Goal: Communication & Community: Answer question/provide support

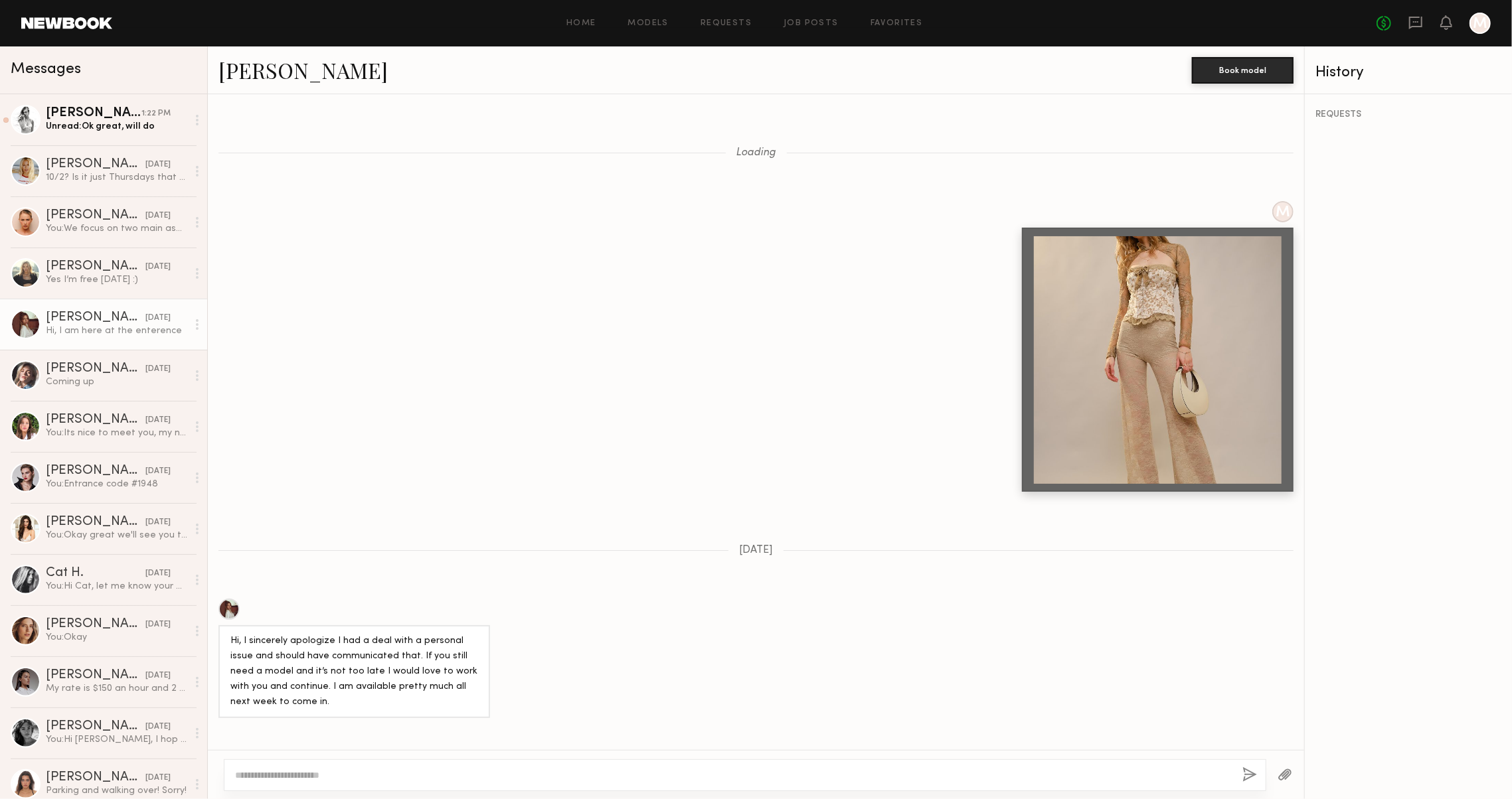
scroll to position [1339, 0]
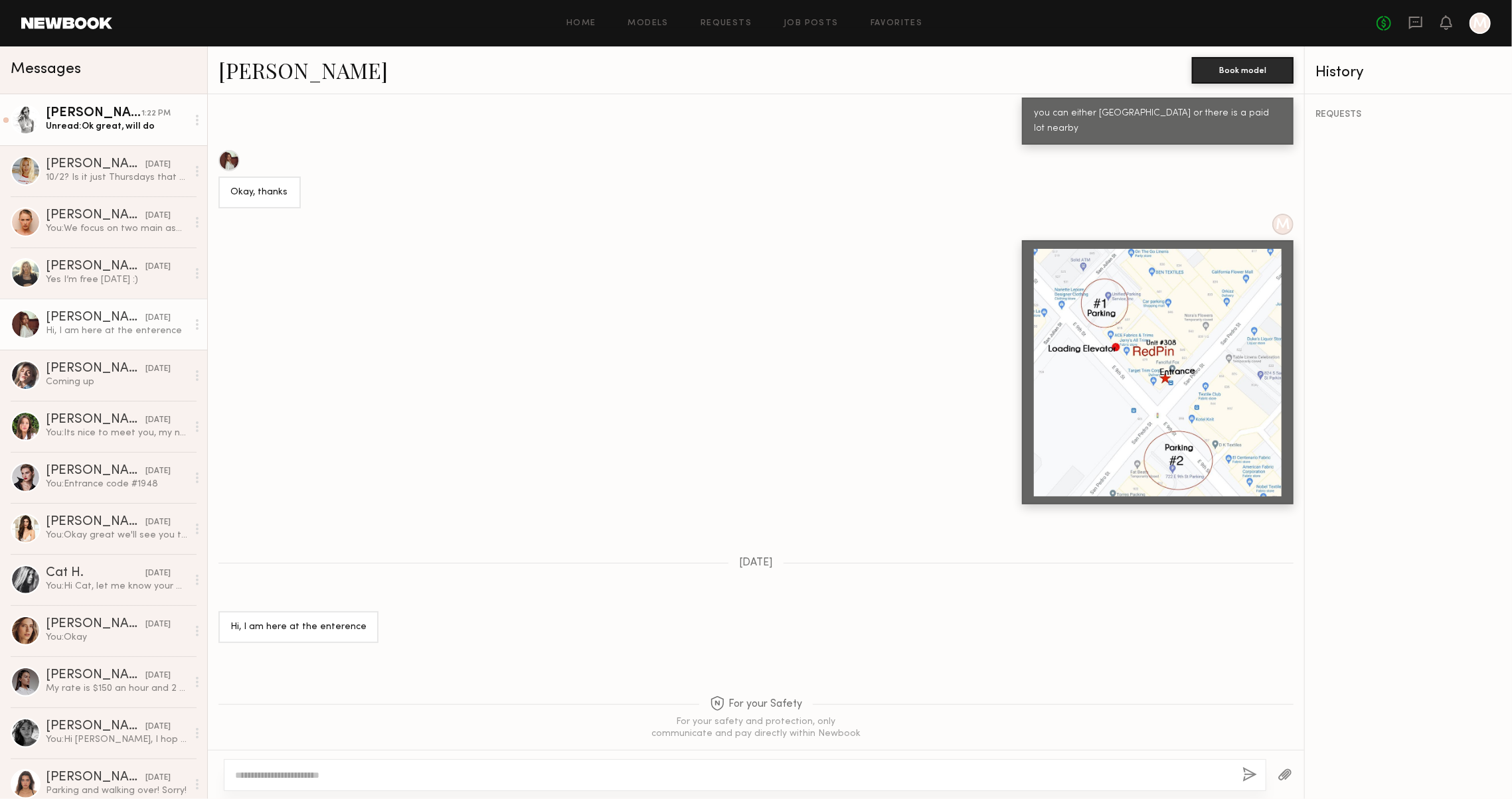
click at [114, 105] on link "Stacey G. 1:22 PM Unread: Ok great, will do" at bounding box center [104, 120] width 207 height 51
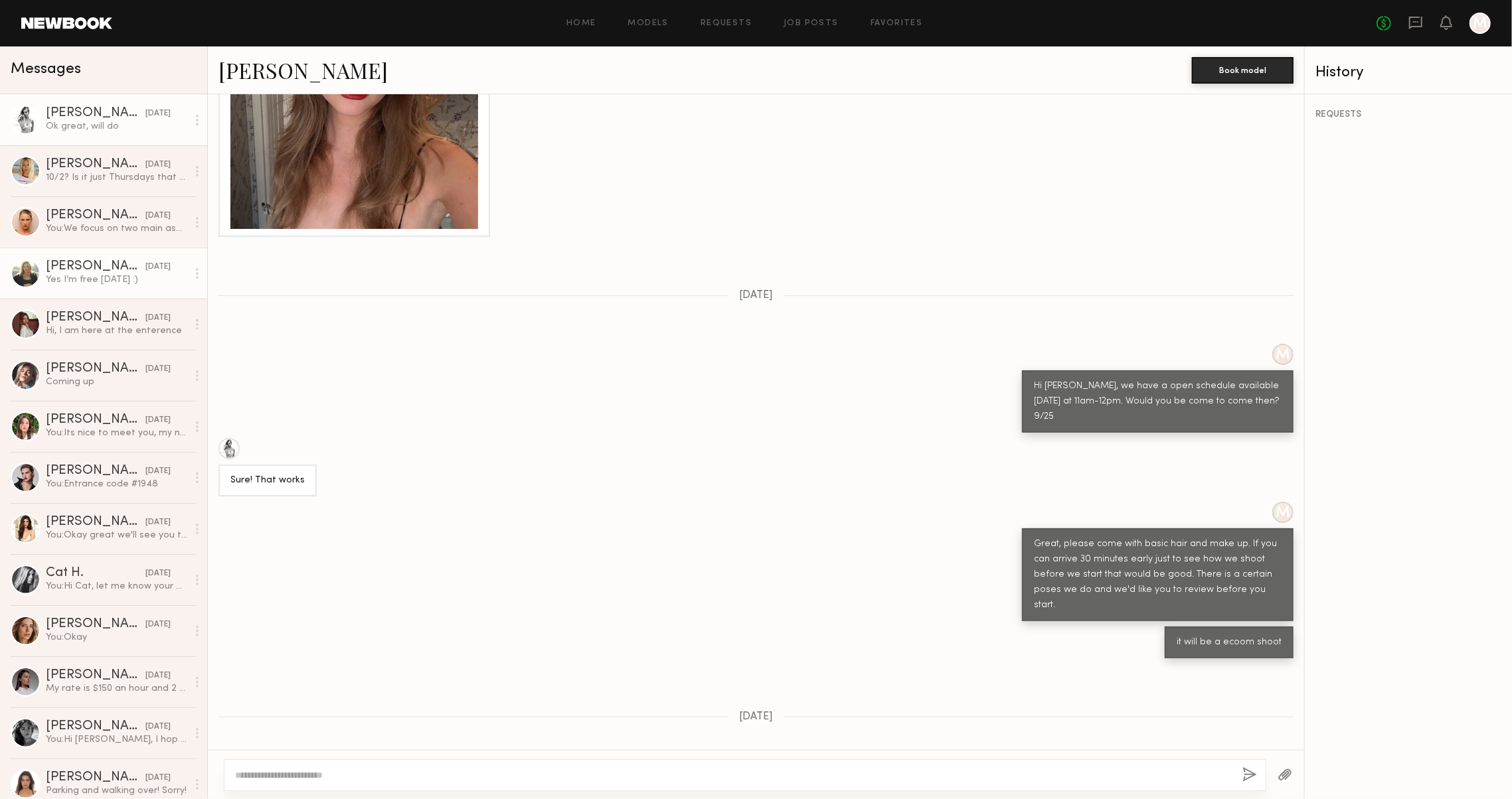
scroll to position [13, 0]
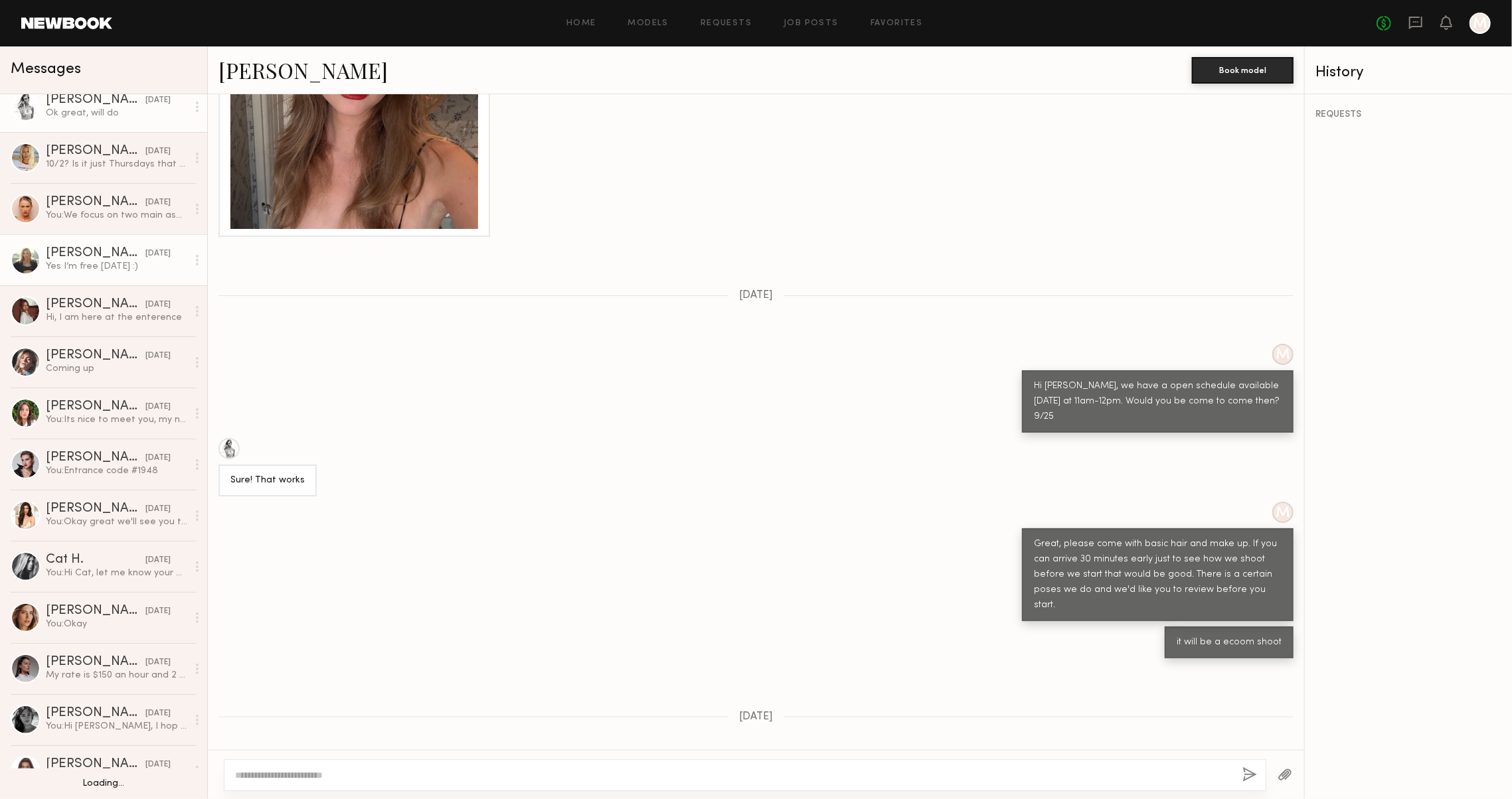
click at [76, 268] on div "Yes I’m free [DATE] :)" at bounding box center [117, 266] width 141 height 12
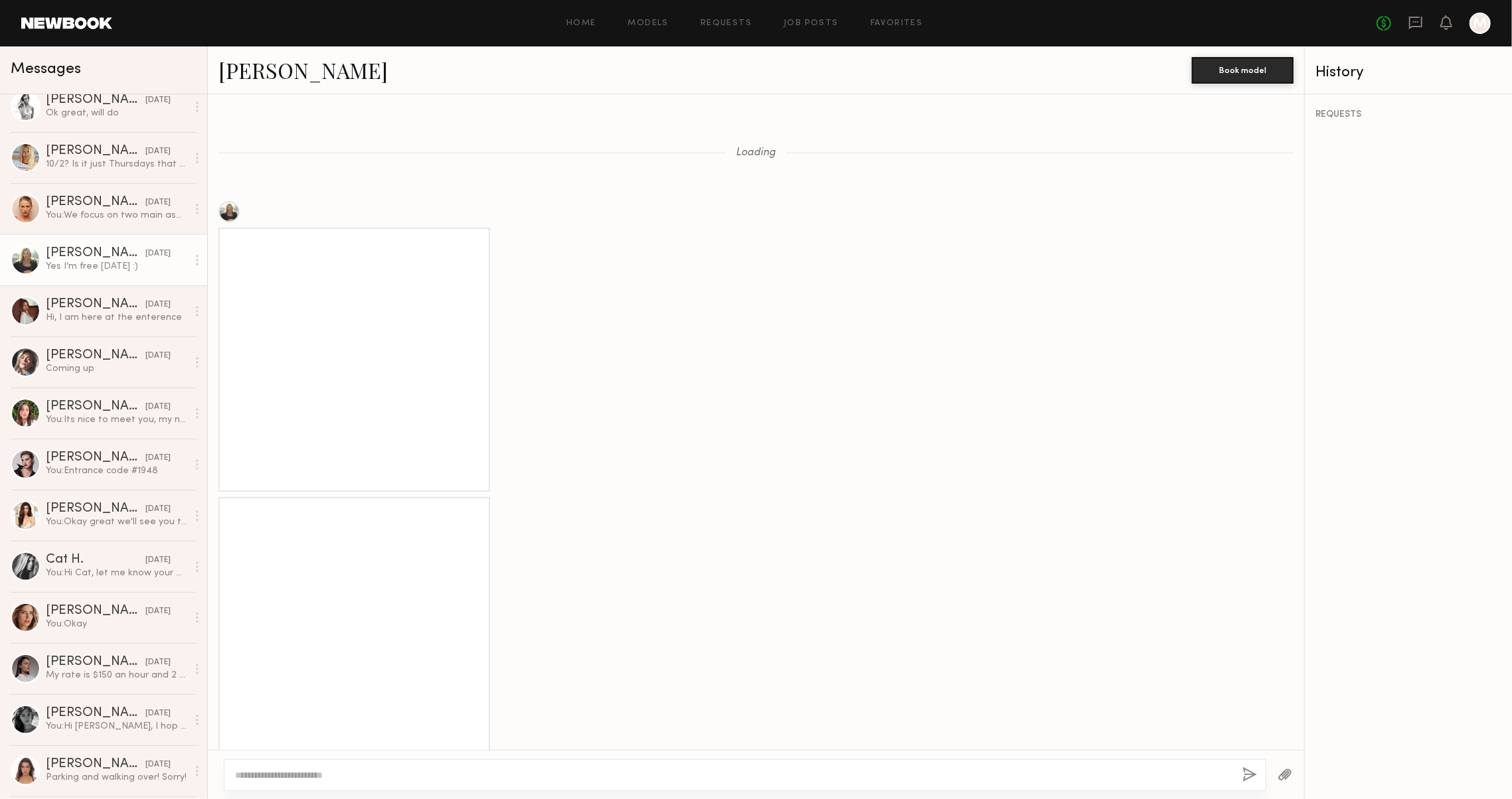
scroll to position [941, 0]
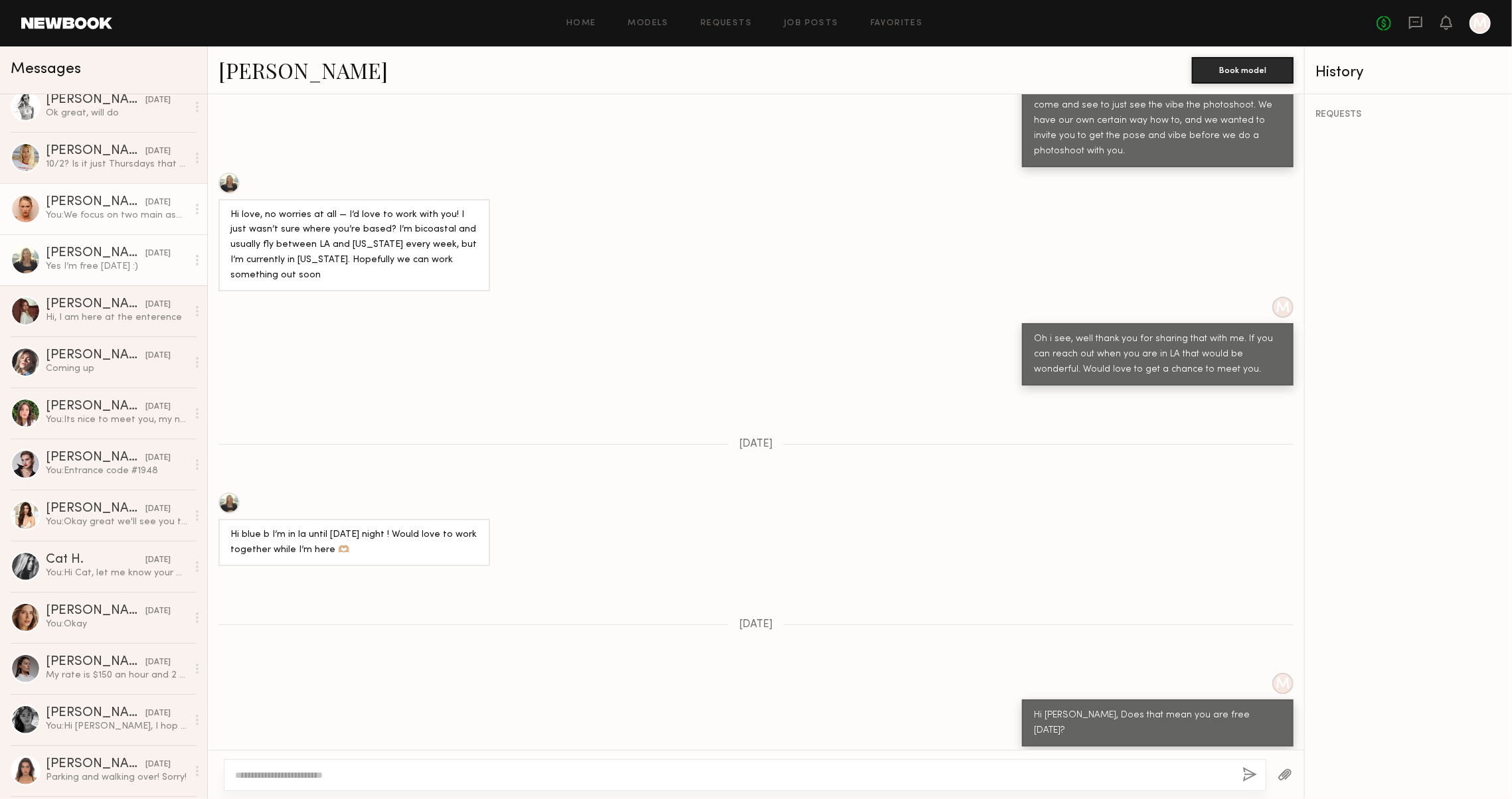
click at [88, 224] on link "Skye S. 09/08/2025 You: We focus on two main aspects: first, the online portfol…" at bounding box center [104, 209] width 207 height 51
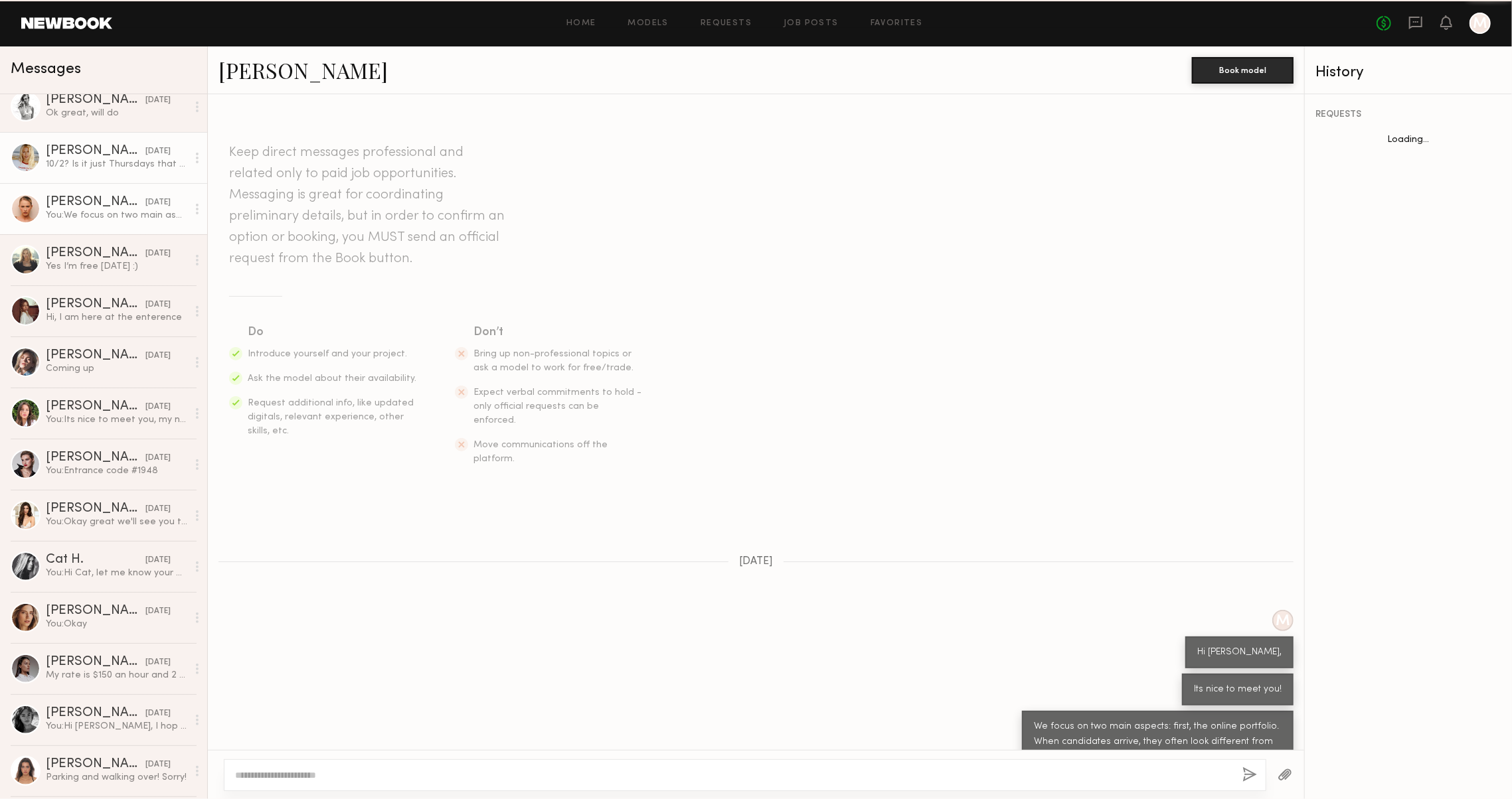
scroll to position [116, 0]
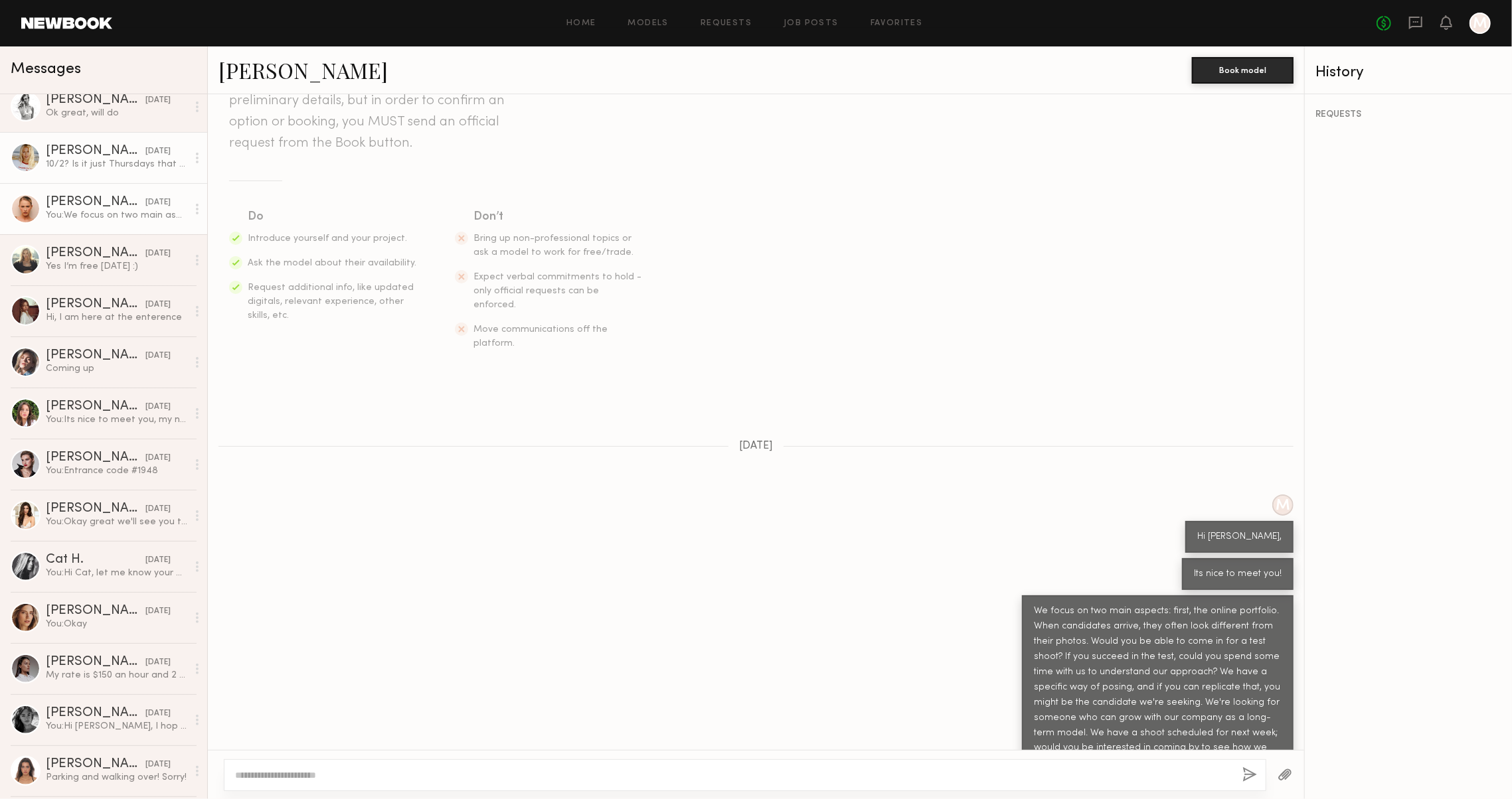
click at [99, 146] on div "[PERSON_NAME]" at bounding box center [96, 151] width 100 height 13
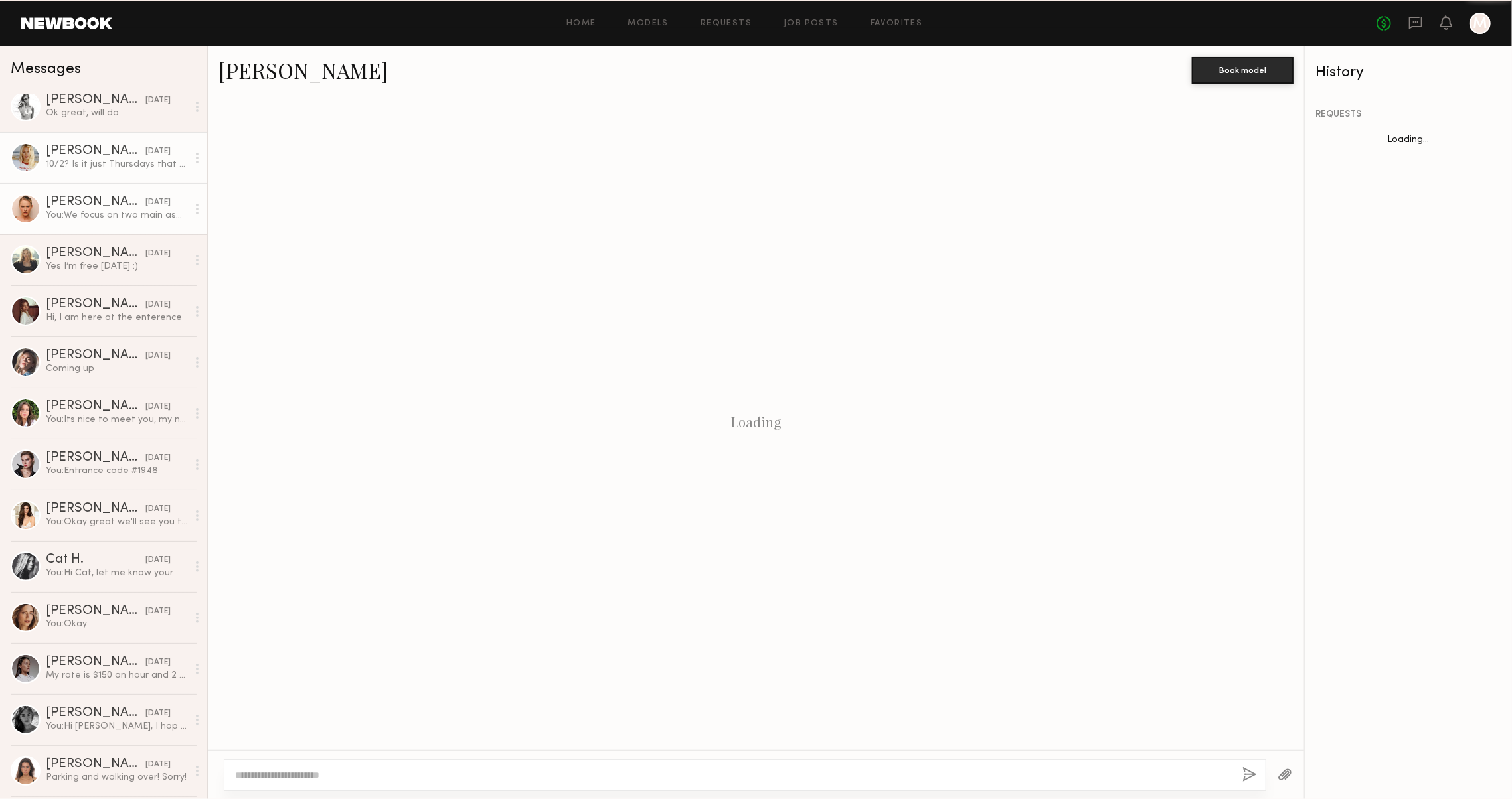
scroll to position [590, 0]
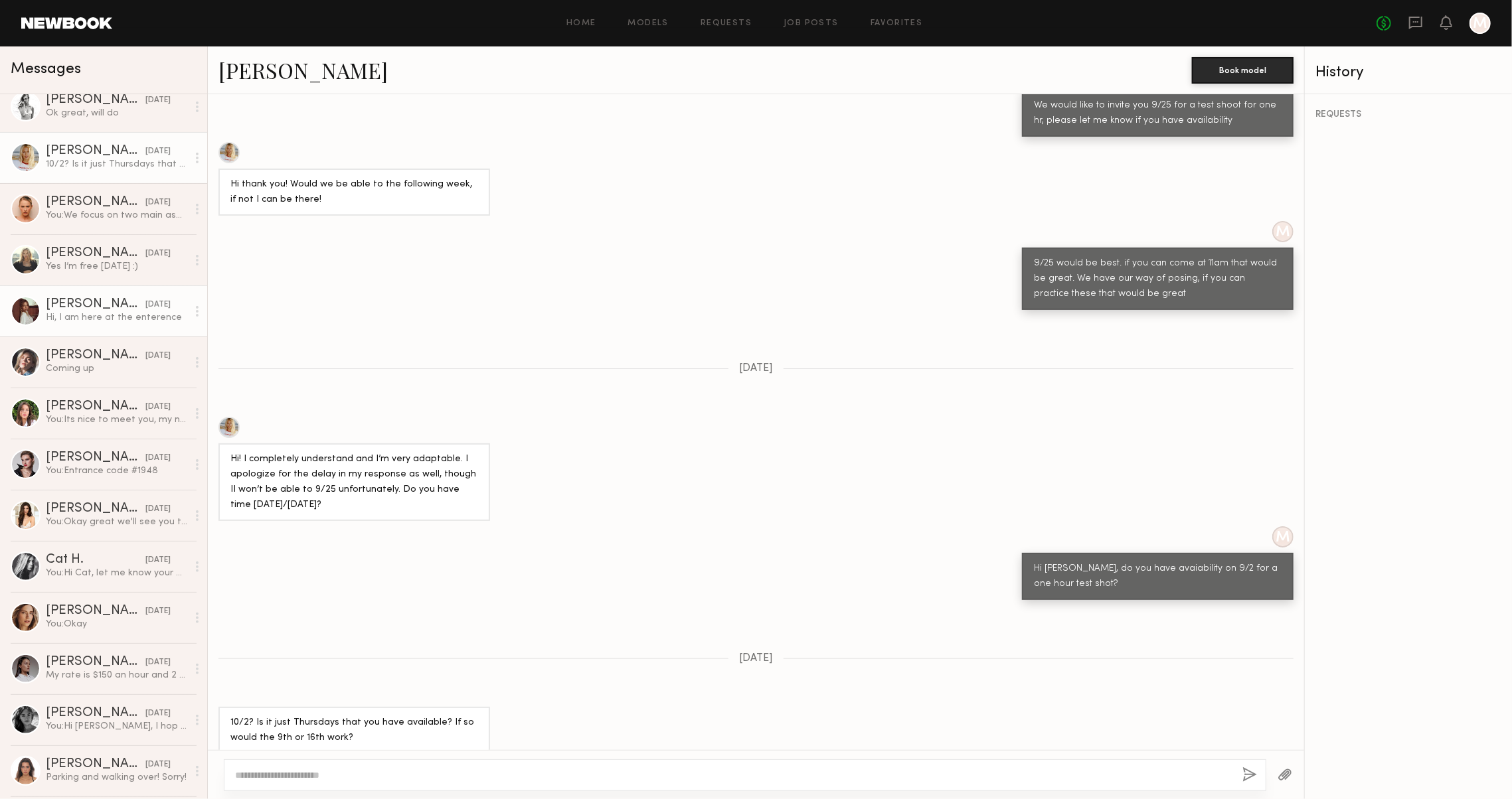
click at [83, 301] on div "[PERSON_NAME]" at bounding box center [96, 304] width 100 height 13
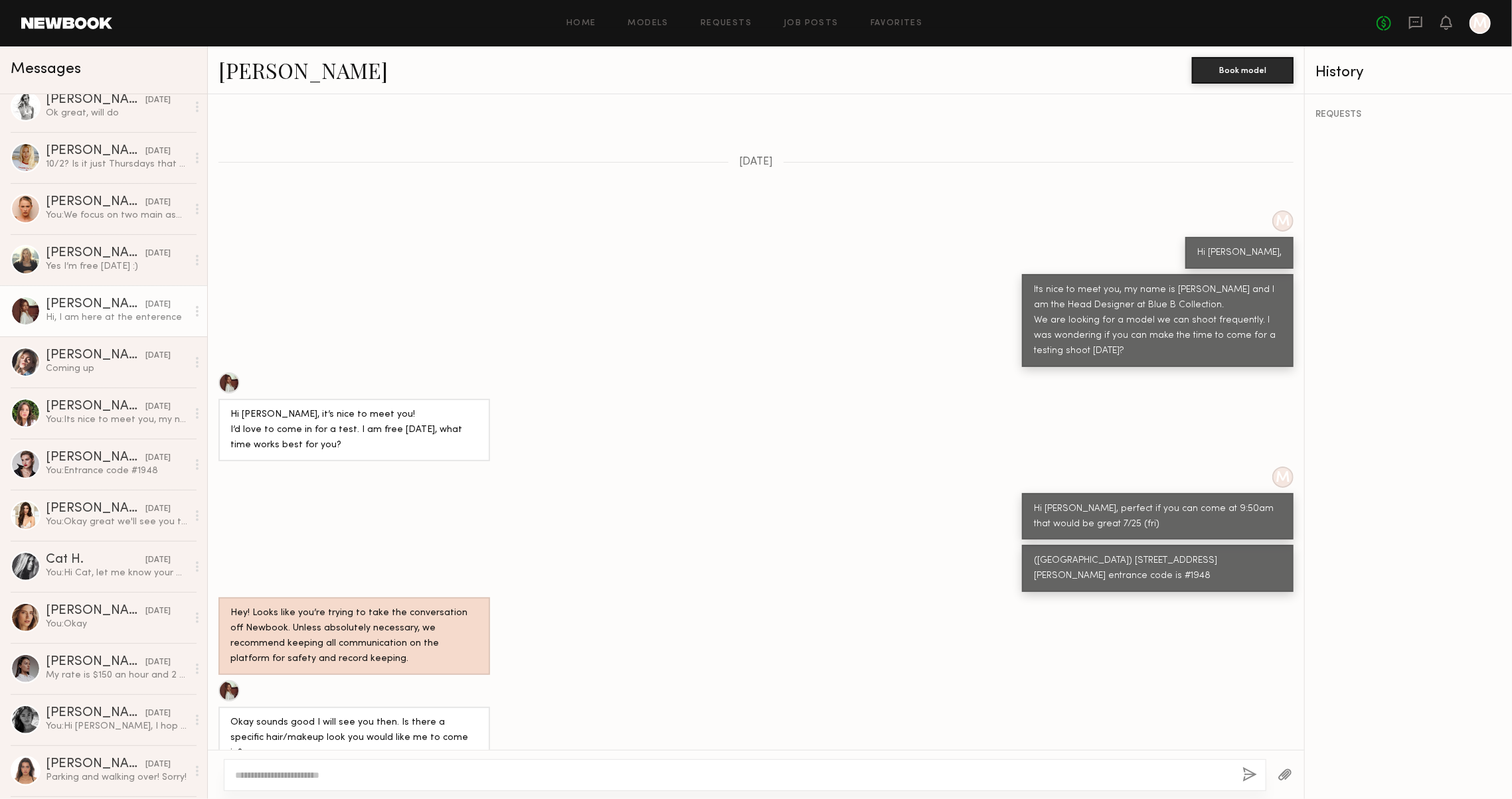
scroll to position [372, 0]
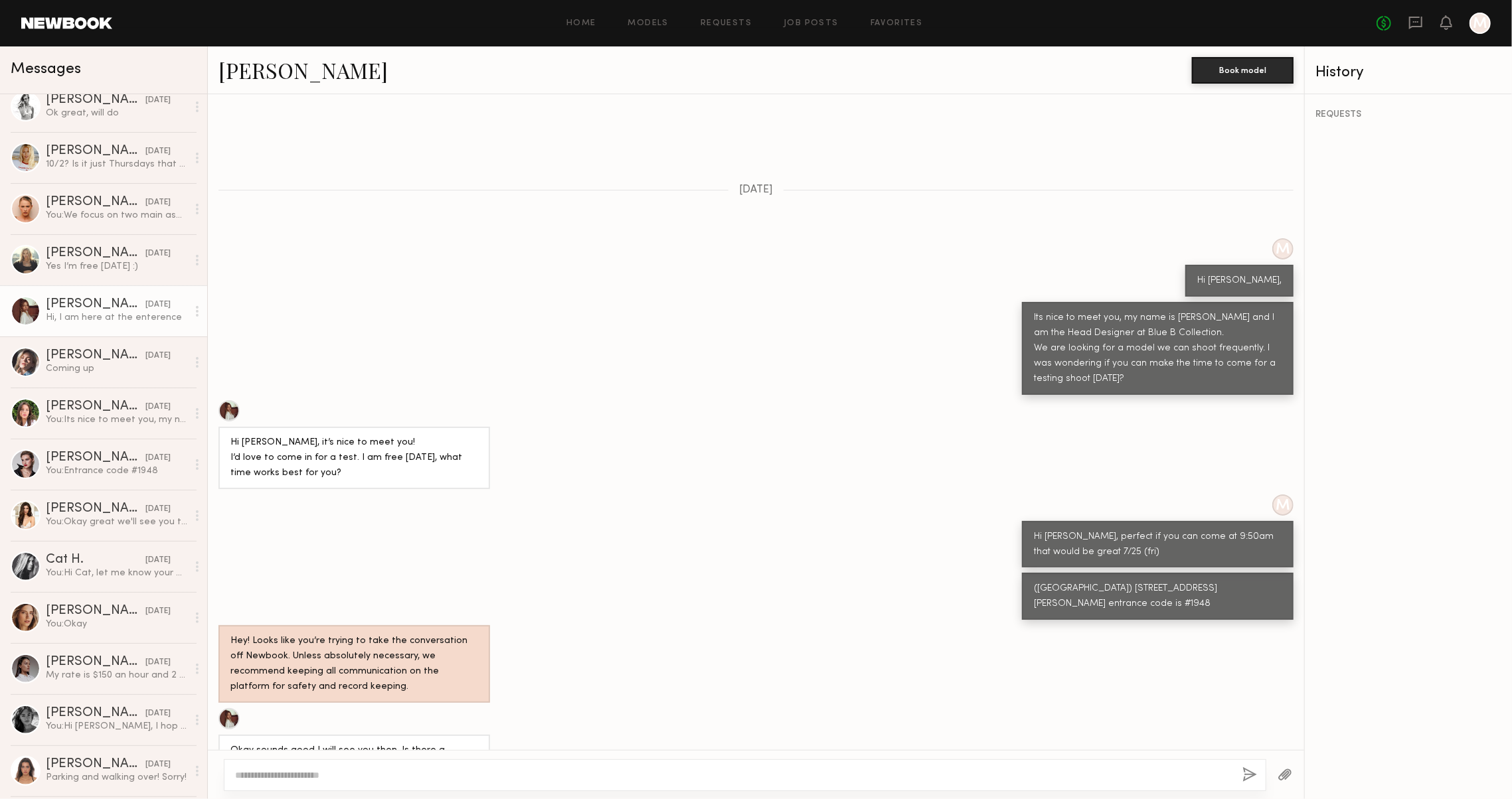
drag, startPoint x: 1194, startPoint y: 581, endPoint x: 1023, endPoint y: 563, distance: 171.9
click at [1023, 573] on div "(red pin studios) 857 San Pedro St #308, Los Angeles, CA 90014, USA entrance co…" at bounding box center [1158, 596] width 272 height 47
copy div "(red pin studios) 857 San Pedro St #308, Los Angeles, CA 90014, USA entrance co…"
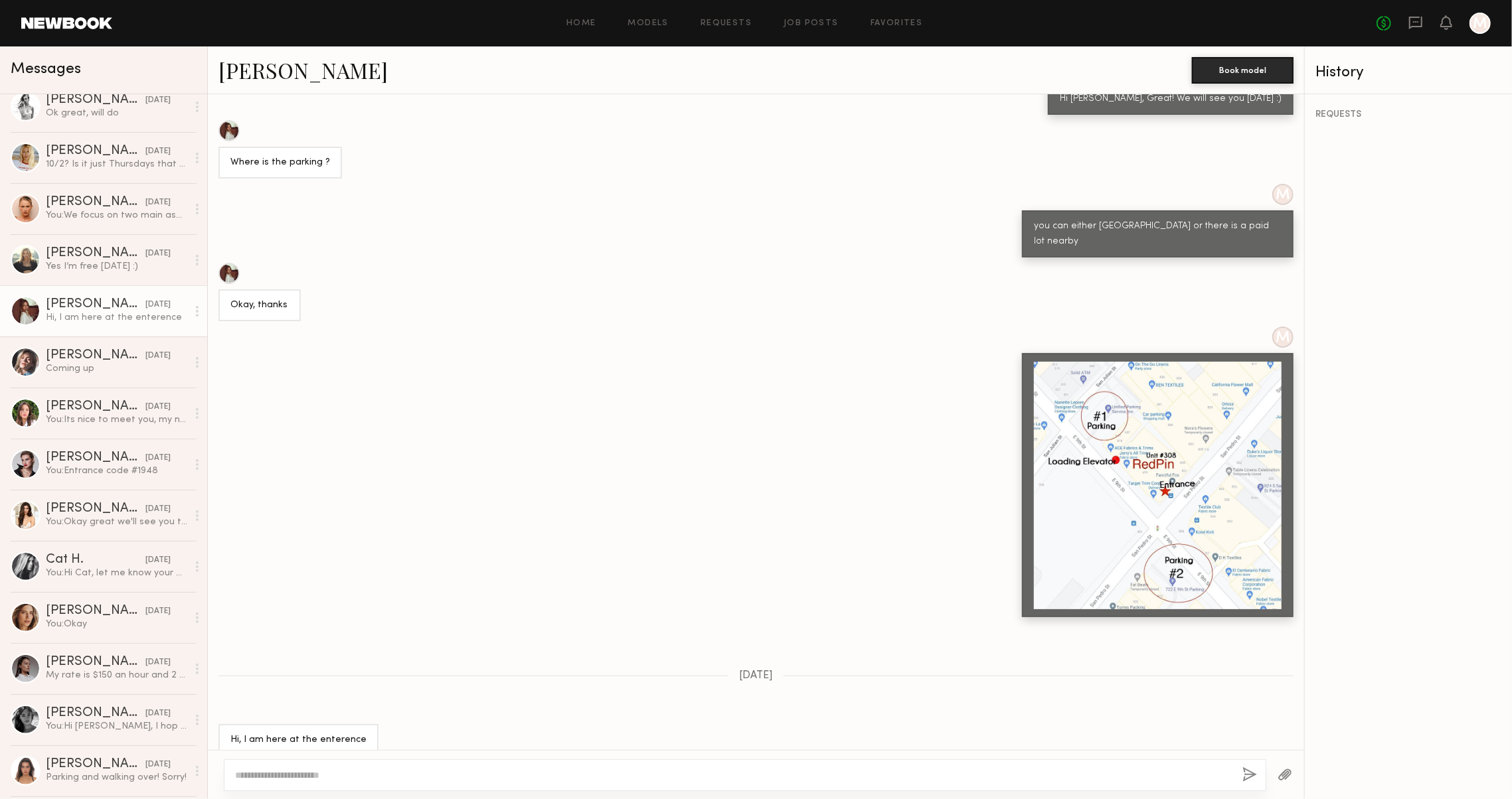
scroll to position [0, 0]
click at [1149, 362] on div at bounding box center [1158, 485] width 248 height 248
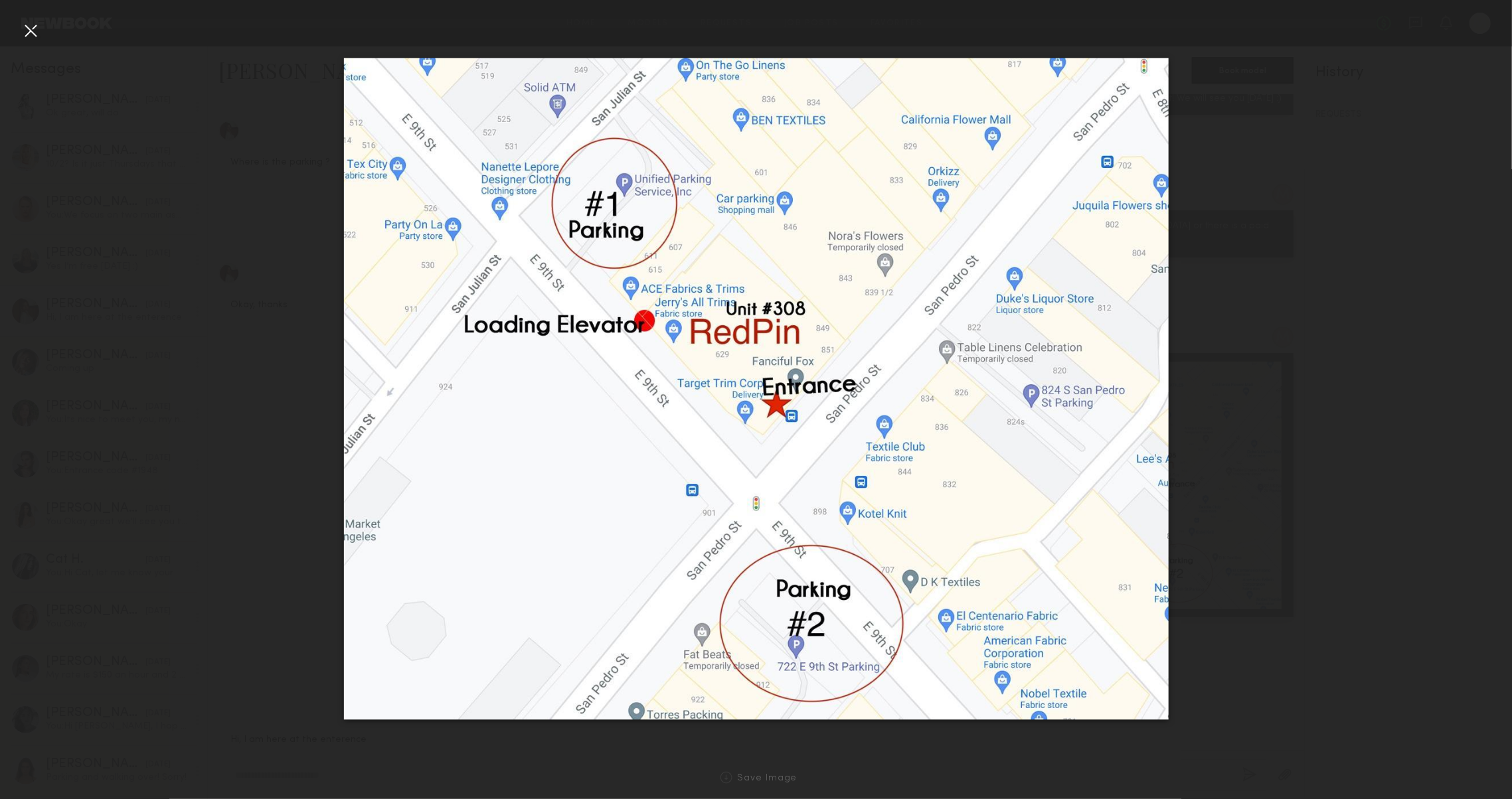
click at [1254, 600] on div at bounding box center [756, 389] width 1512 height 735
click at [27, 17] on nb-gallery-light "Save Image" at bounding box center [756, 400] width 1512 height 799
click at [31, 27] on div at bounding box center [31, 31] width 21 height 21
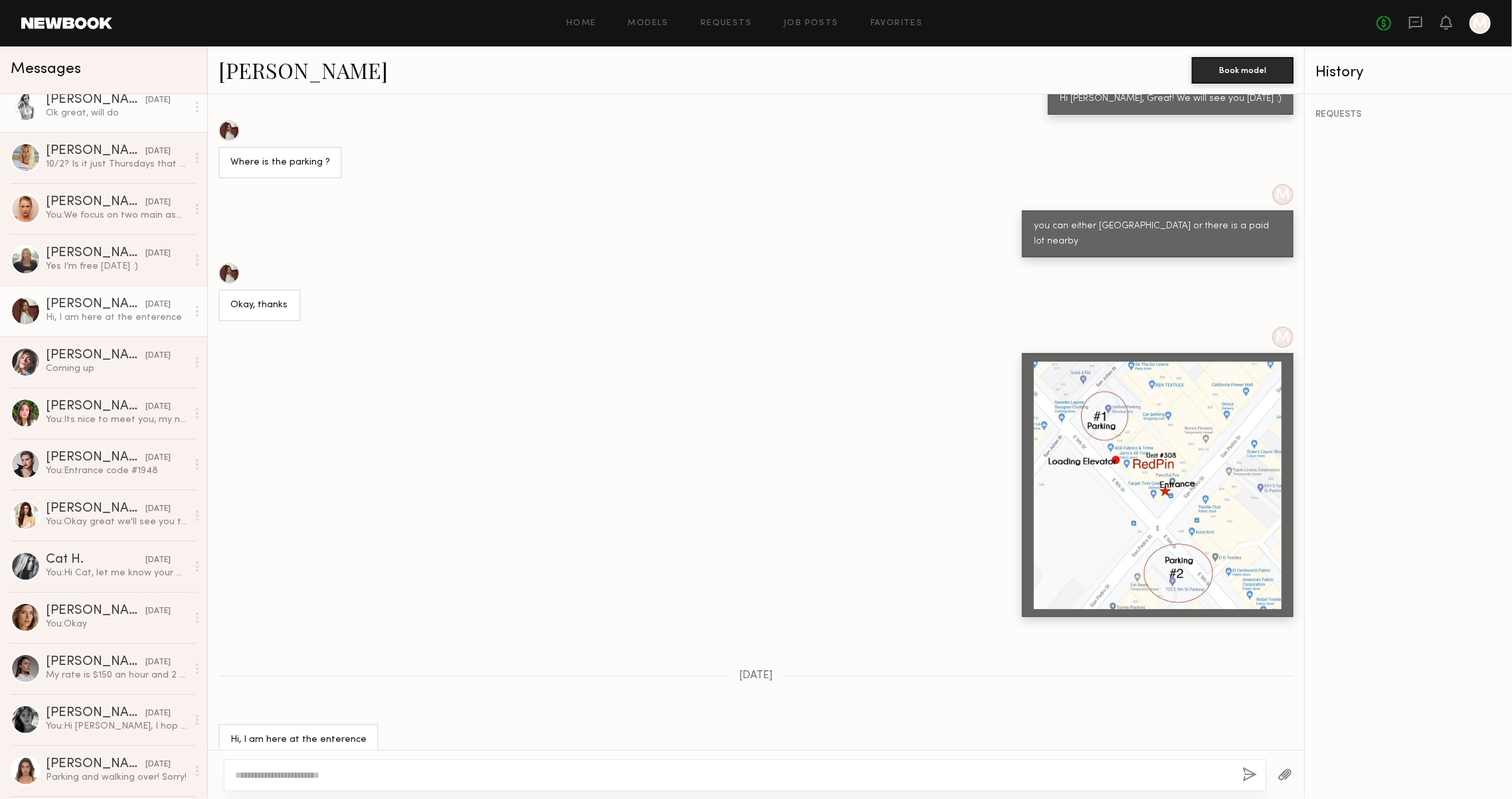
click at [101, 112] on div "Ok great, will do" at bounding box center [117, 113] width 141 height 12
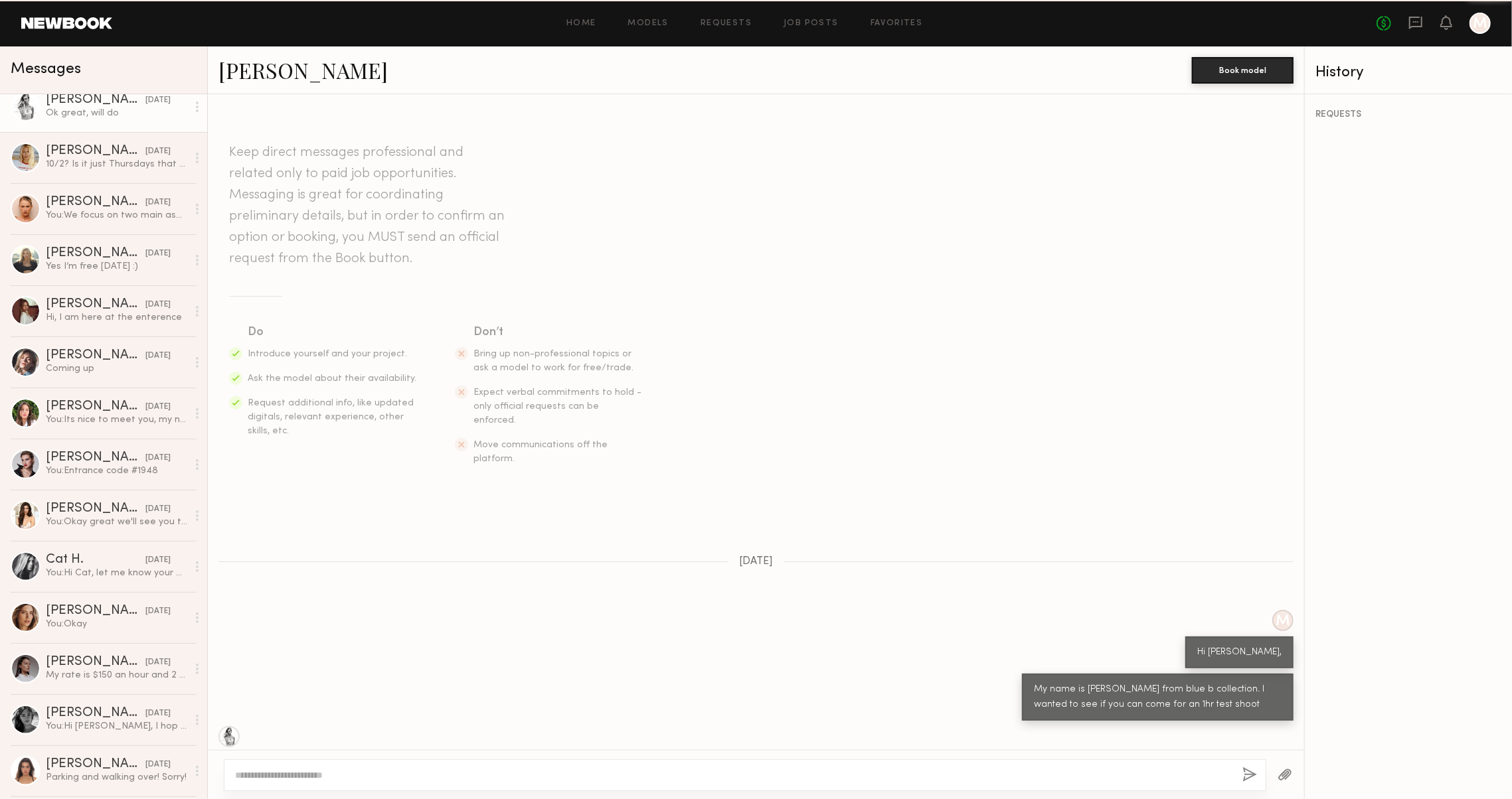
scroll to position [2722, 0]
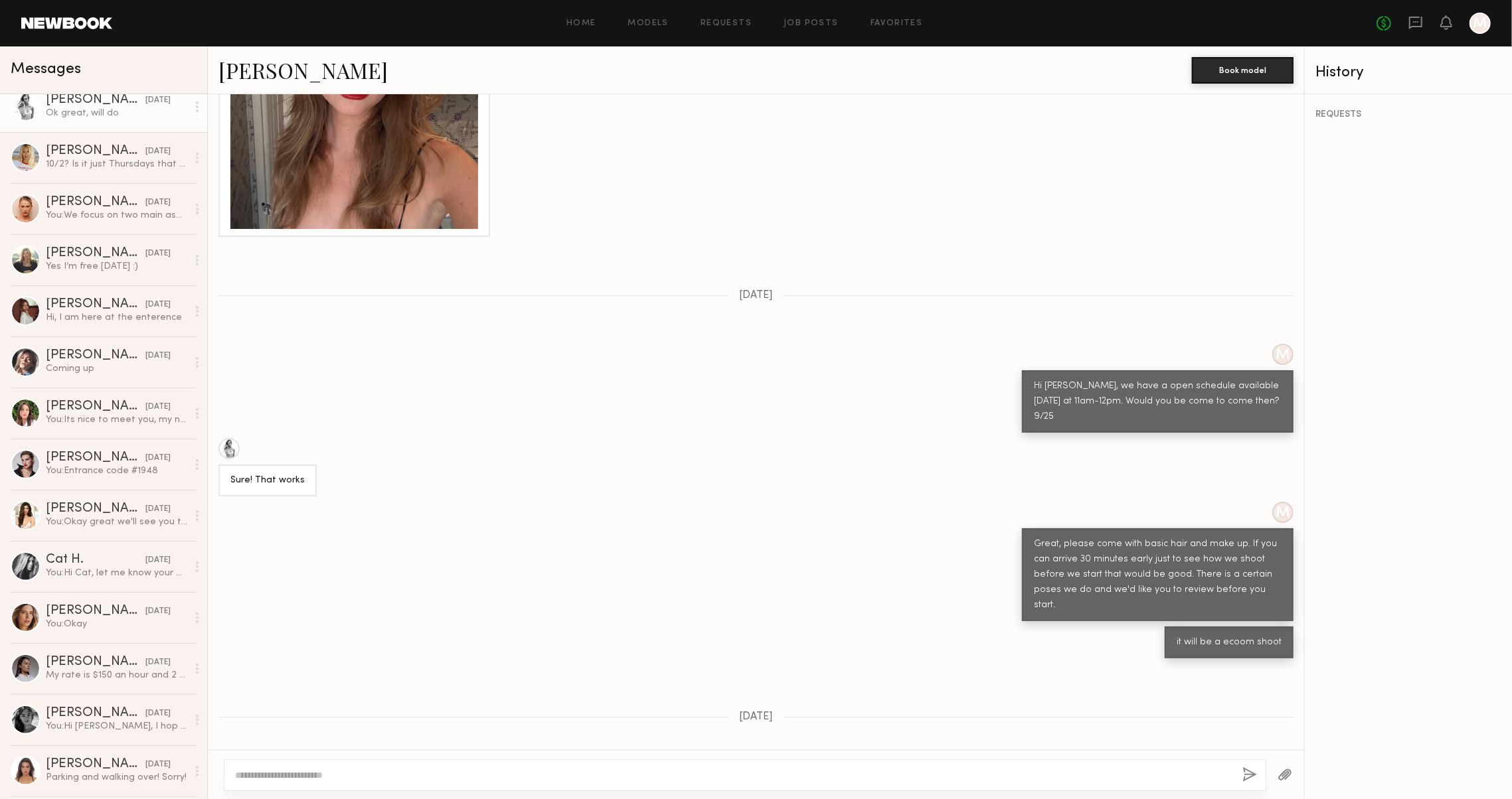
click at [1284, 778] on button "button" at bounding box center [1285, 776] width 15 height 17
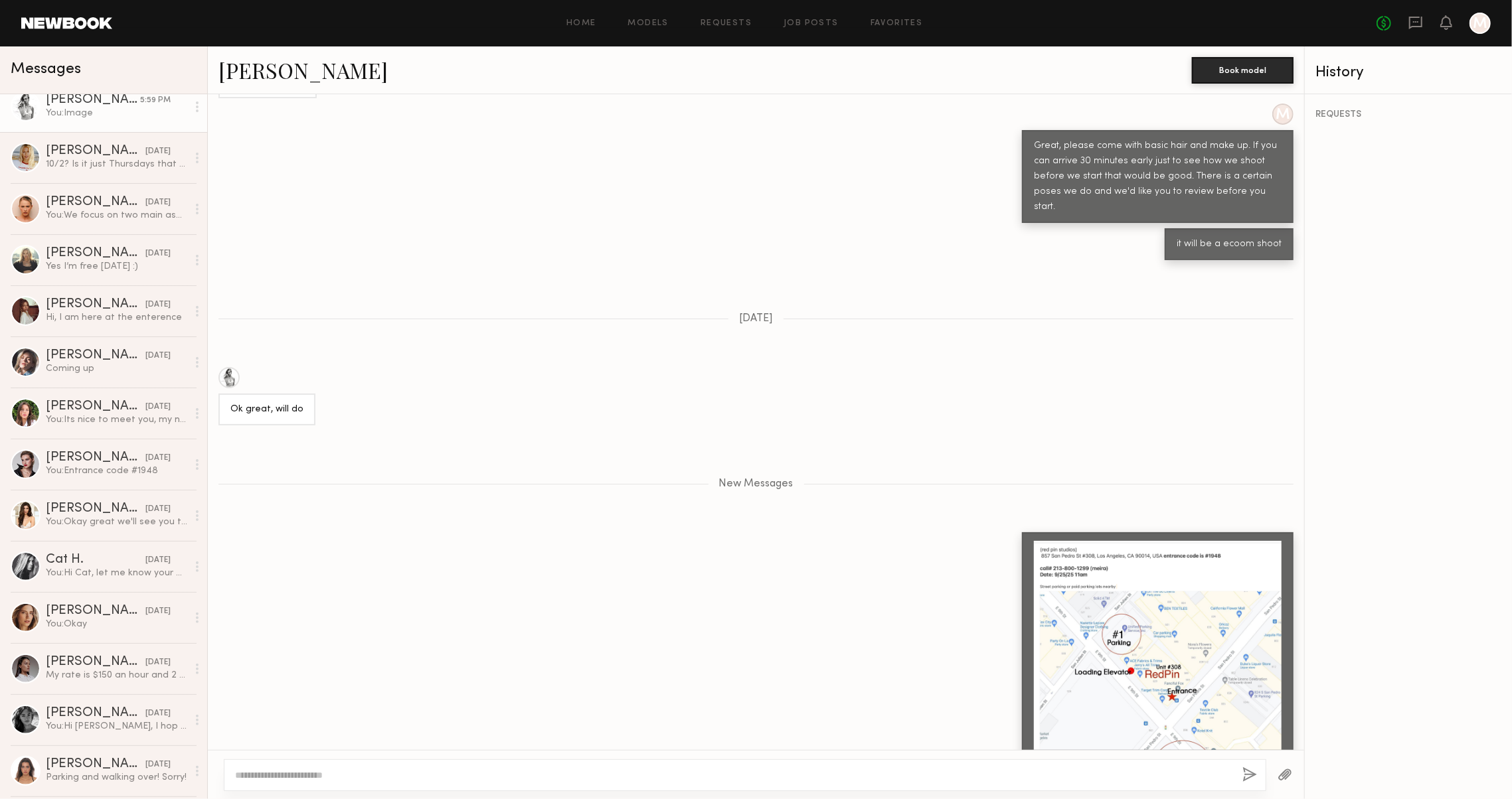
scroll to position [0, 0]
click at [1046, 541] on div at bounding box center [1158, 665] width 248 height 248
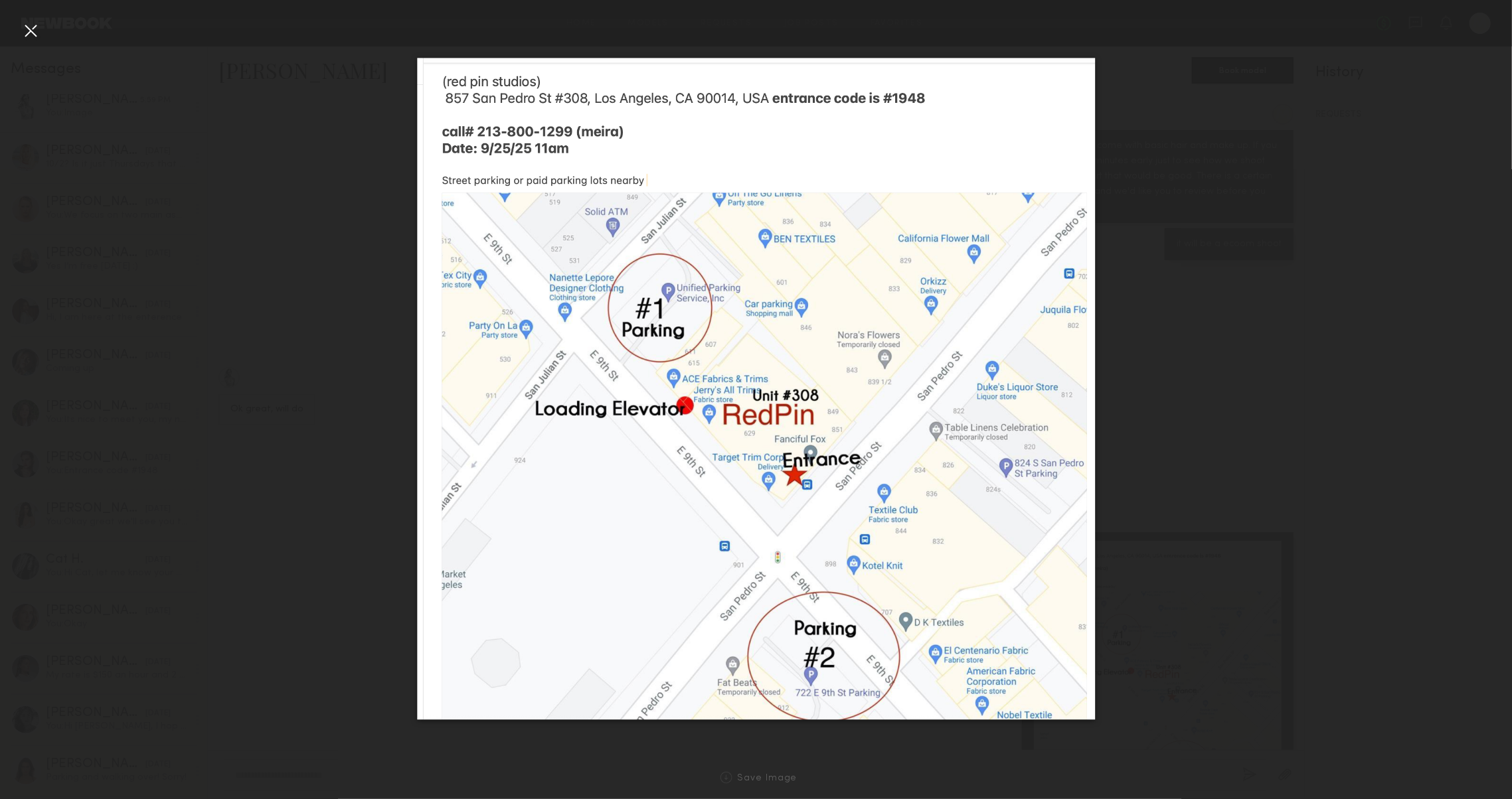
click at [35, 32] on div at bounding box center [31, 31] width 21 height 21
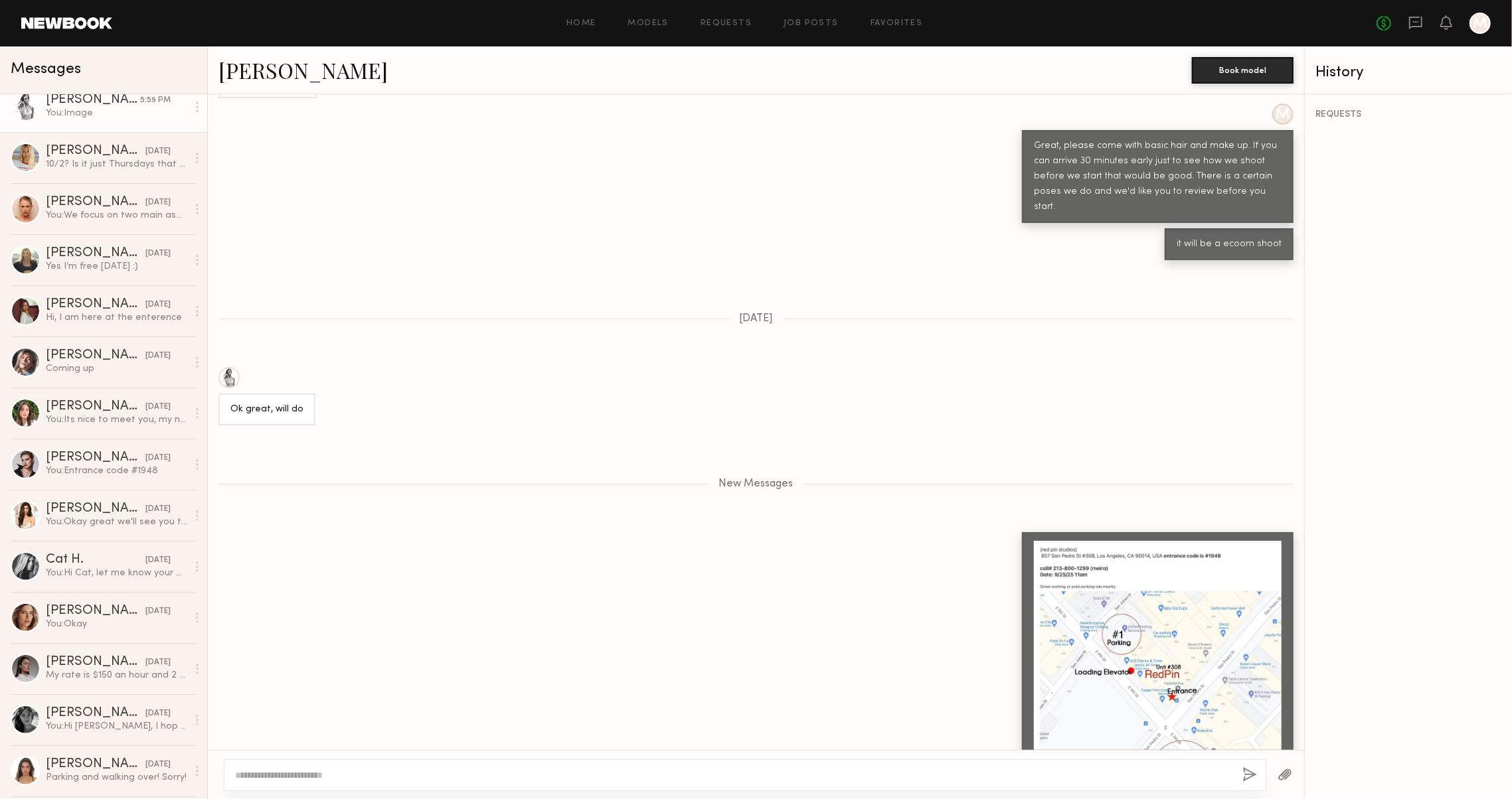
click at [644, 532] on div at bounding box center [756, 664] width 1096 height 265
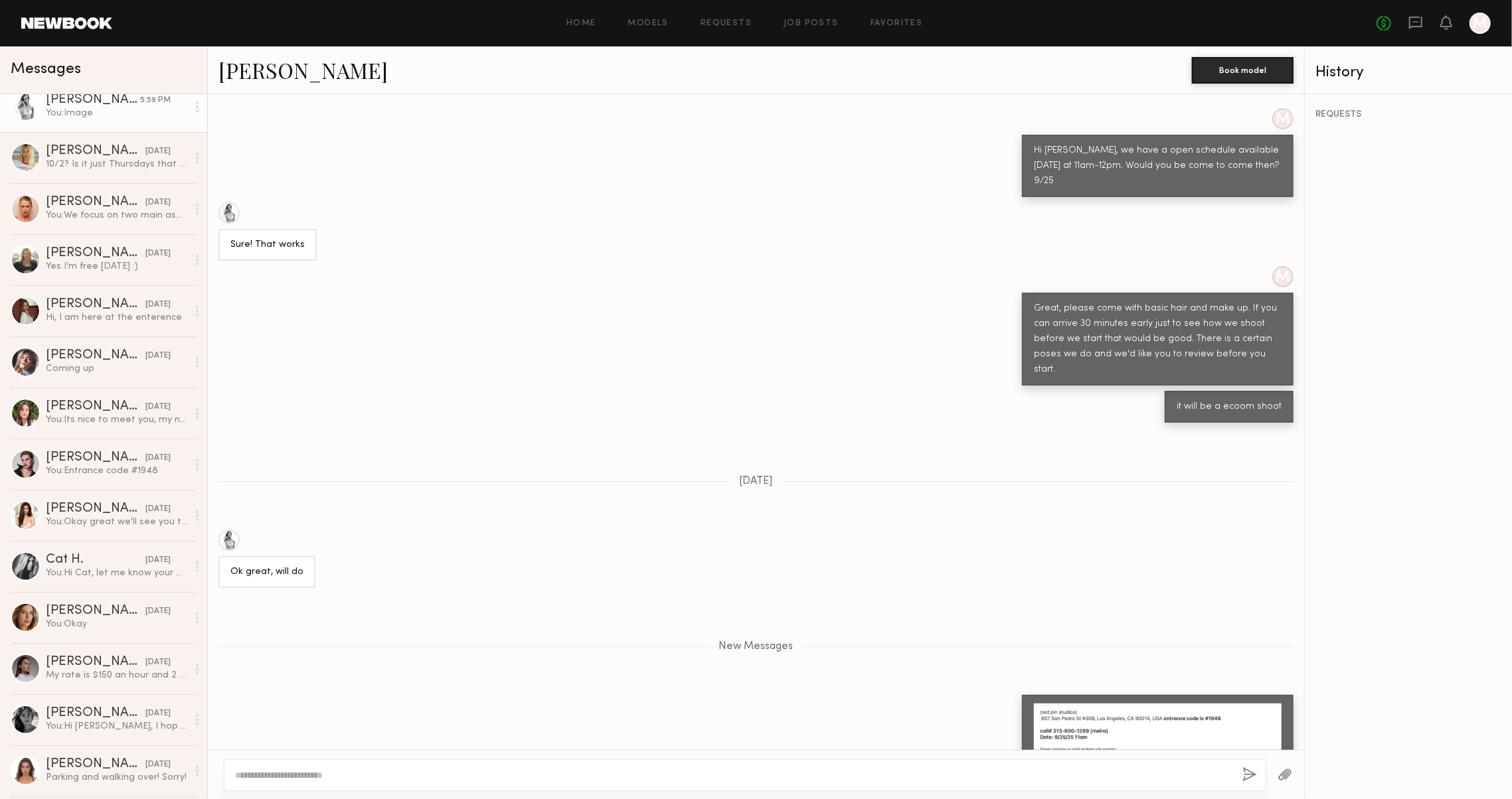
scroll to position [2916, 0]
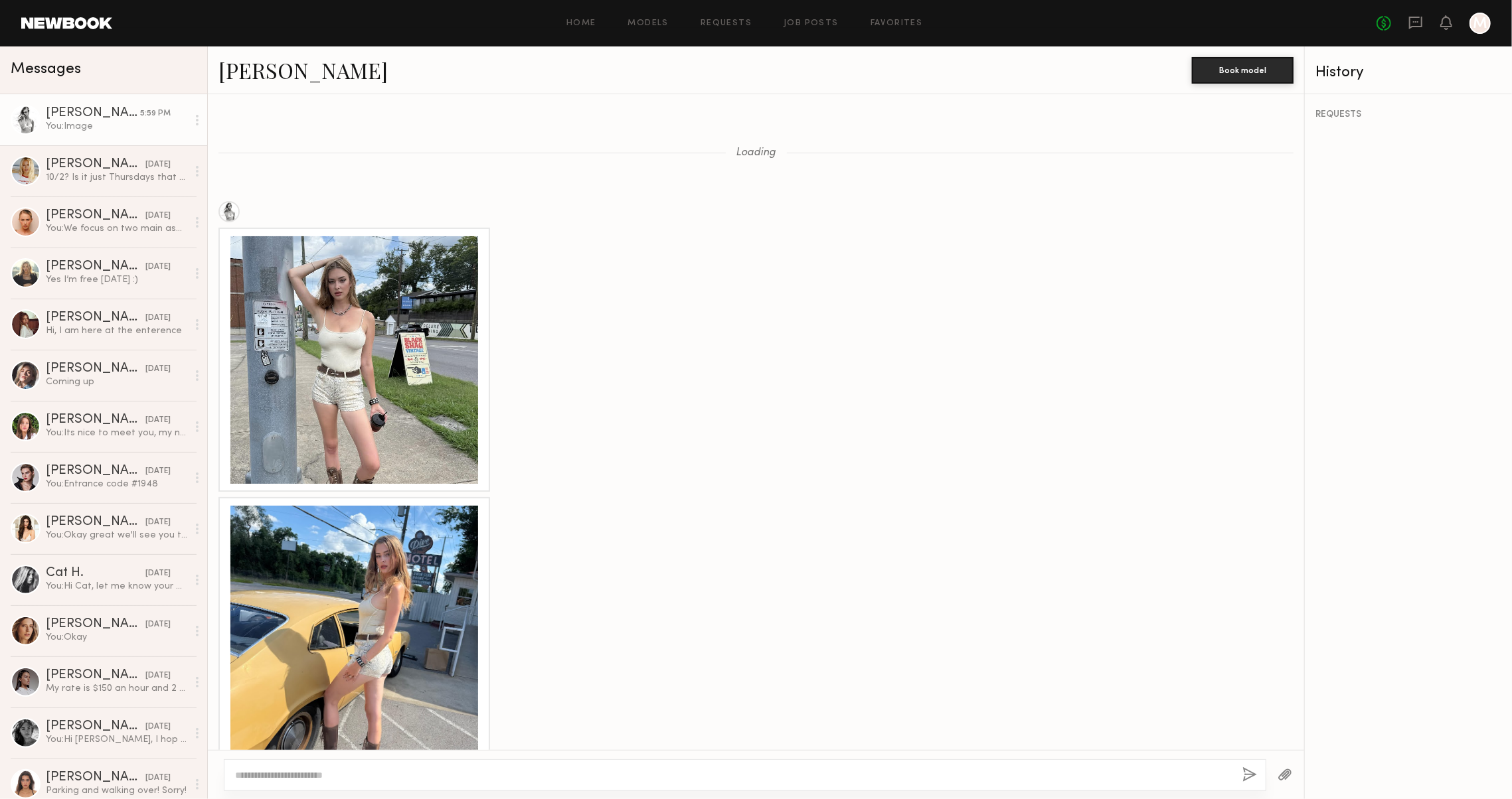
scroll to position [2045, 0]
